Goal: Find specific page/section: Find specific page/section

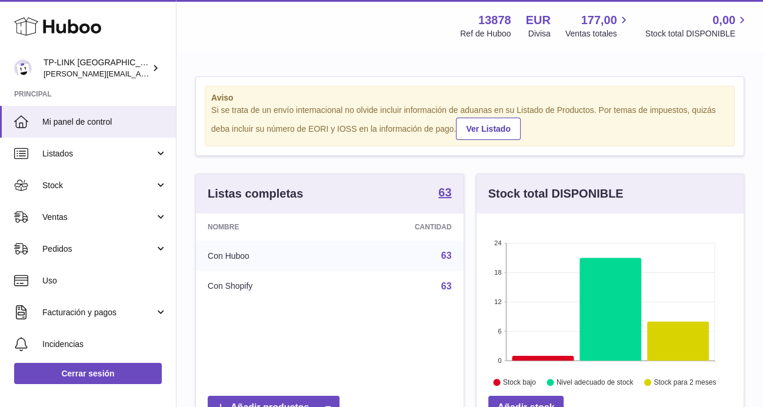
scroll to position [184, 267]
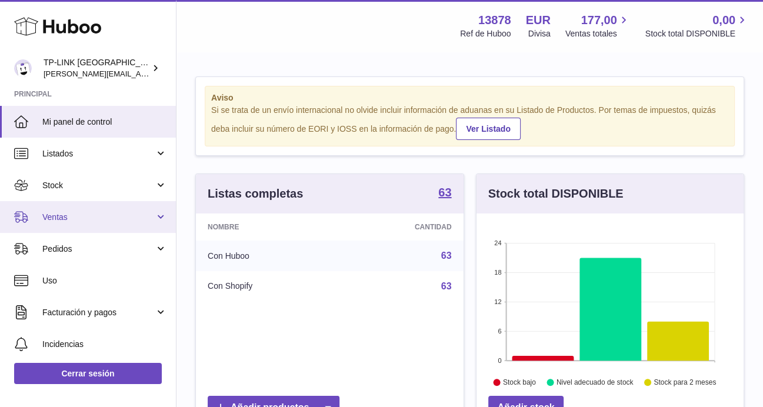
drag, startPoint x: 152, startPoint y: 210, endPoint x: 144, endPoint y: 222, distance: 15.2
click at [152, 210] on link "Ventas" at bounding box center [88, 217] width 176 height 32
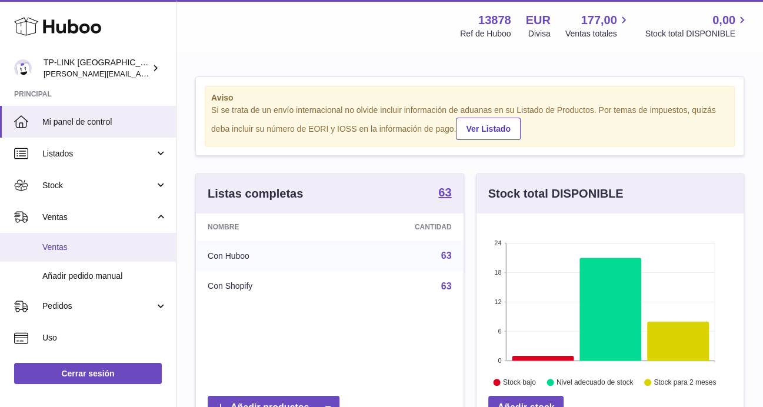
click at [83, 246] on span "Ventas" at bounding box center [104, 247] width 125 height 11
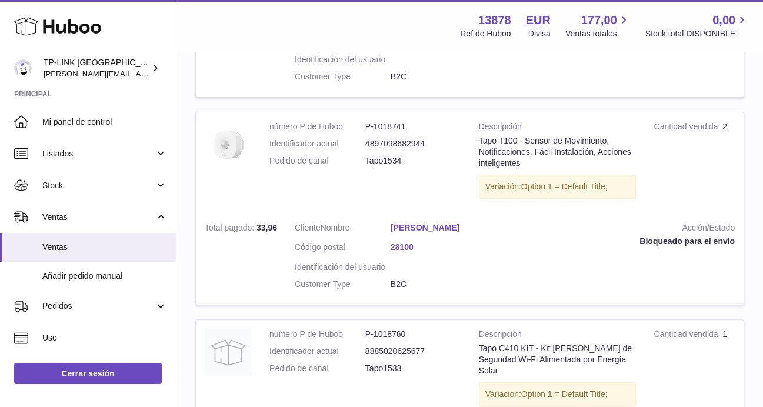
scroll to position [353, 0]
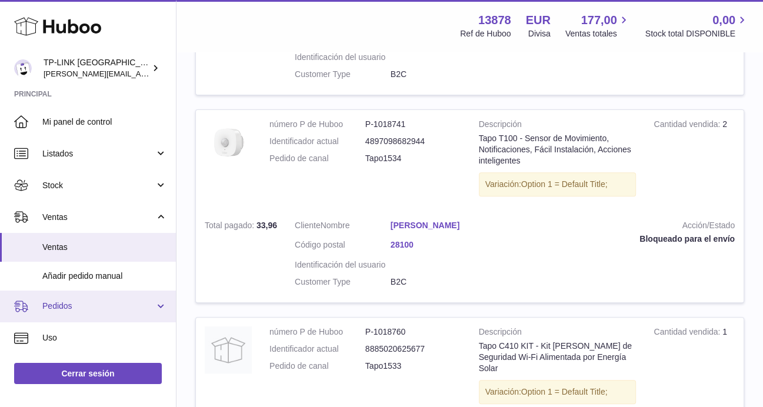
click at [151, 307] on span "Pedidos" at bounding box center [98, 306] width 112 height 11
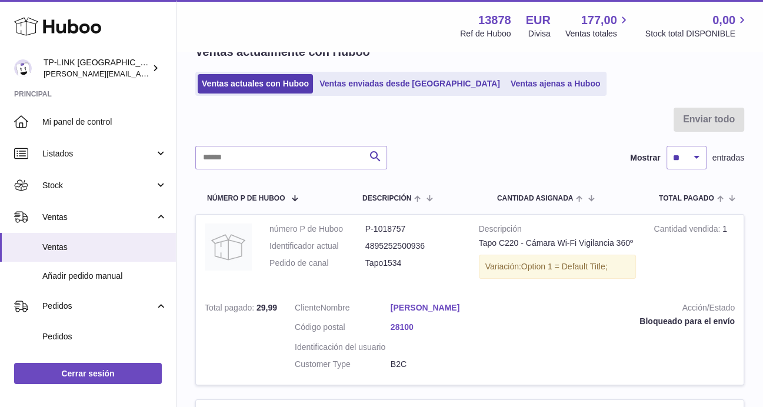
scroll to position [59, 0]
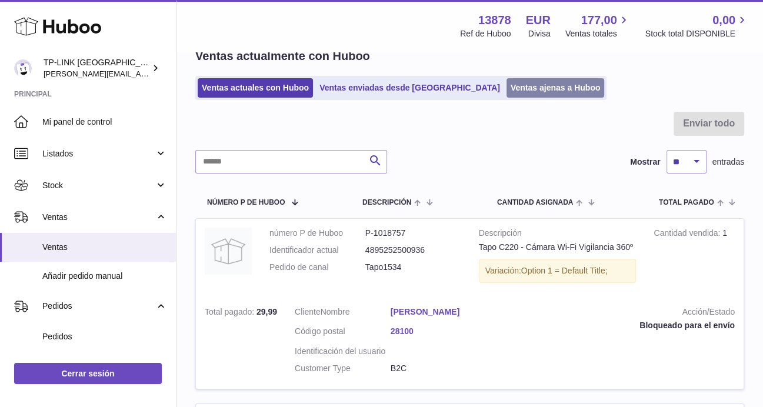
click at [507, 81] on link "Ventas ajenas a Huboo" at bounding box center [556, 87] width 98 height 19
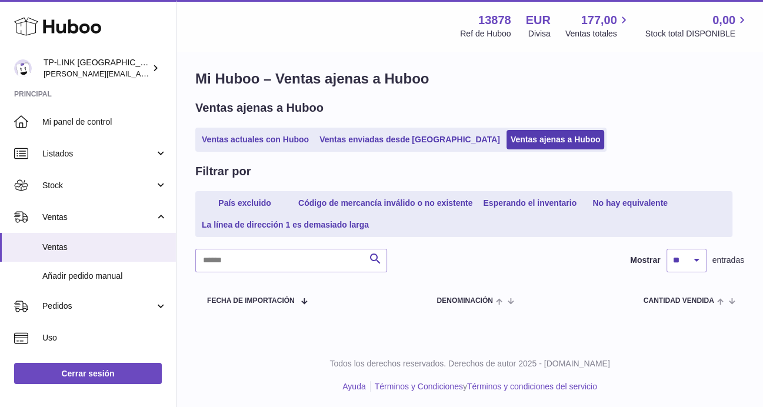
scroll to position [9, 0]
